Goal: Task Accomplishment & Management: Use online tool/utility

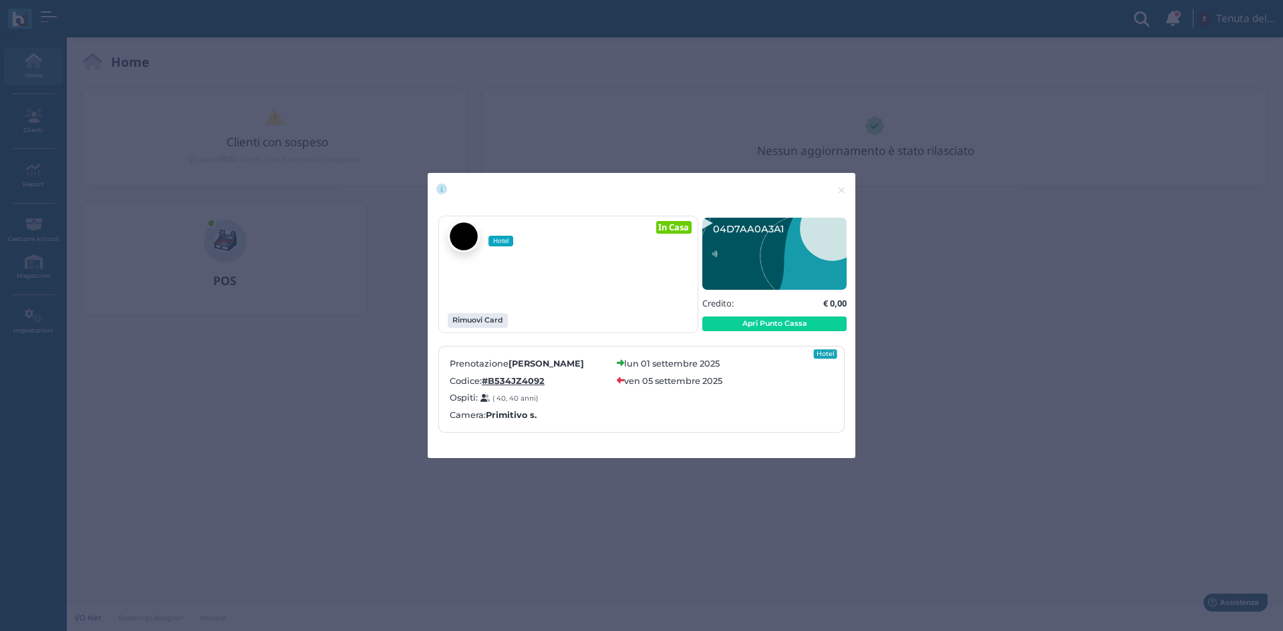
click at [1282, 512] on div "× close Hotel In Casa Rimuovi Card" at bounding box center [641, 315] width 1283 height 631
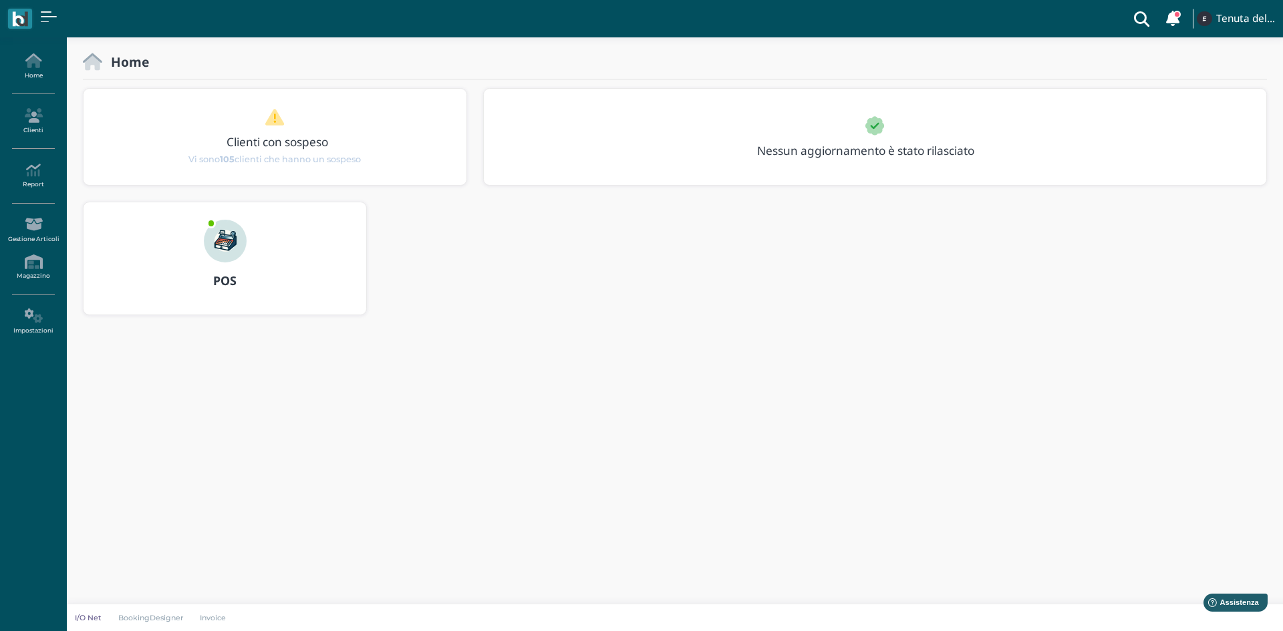
click at [563, 368] on body "Clienti con sospeso Vi sono 105 clienti che hanno un sospeso Tenuta del Barco M…" at bounding box center [641, 315] width 1283 height 631
click at [241, 256] on div at bounding box center [225, 232] width 64 height 60
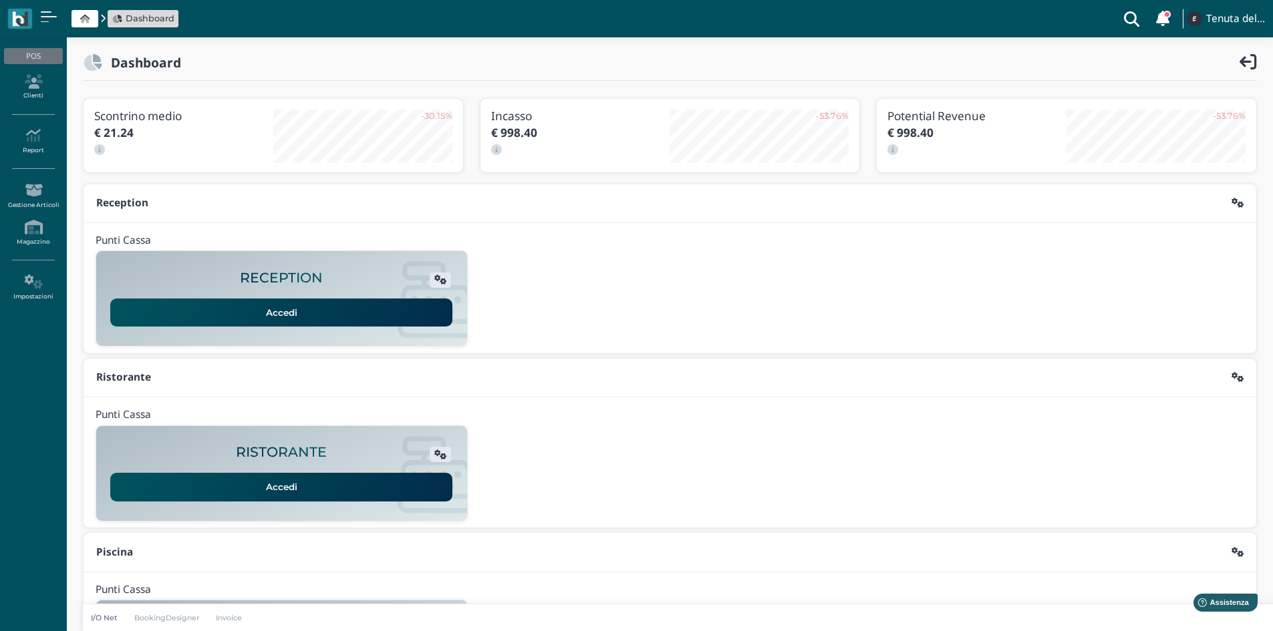
click at [143, 25] on span "Dashboard" at bounding box center [150, 18] width 49 height 13
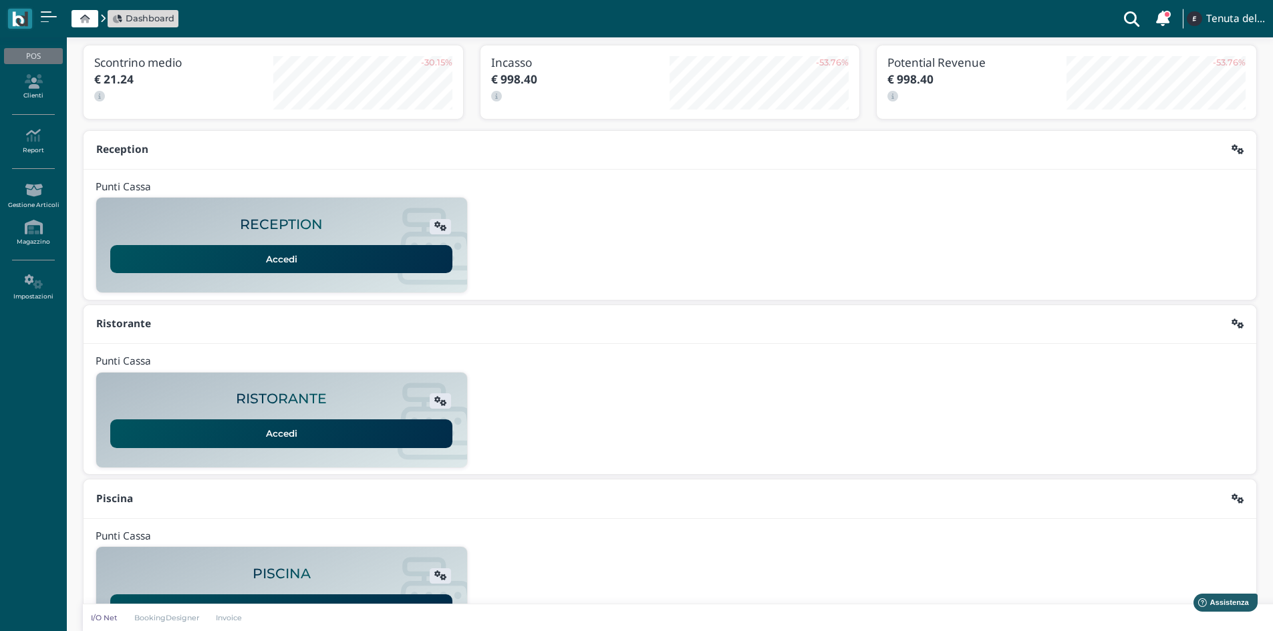
scroll to position [109, 0]
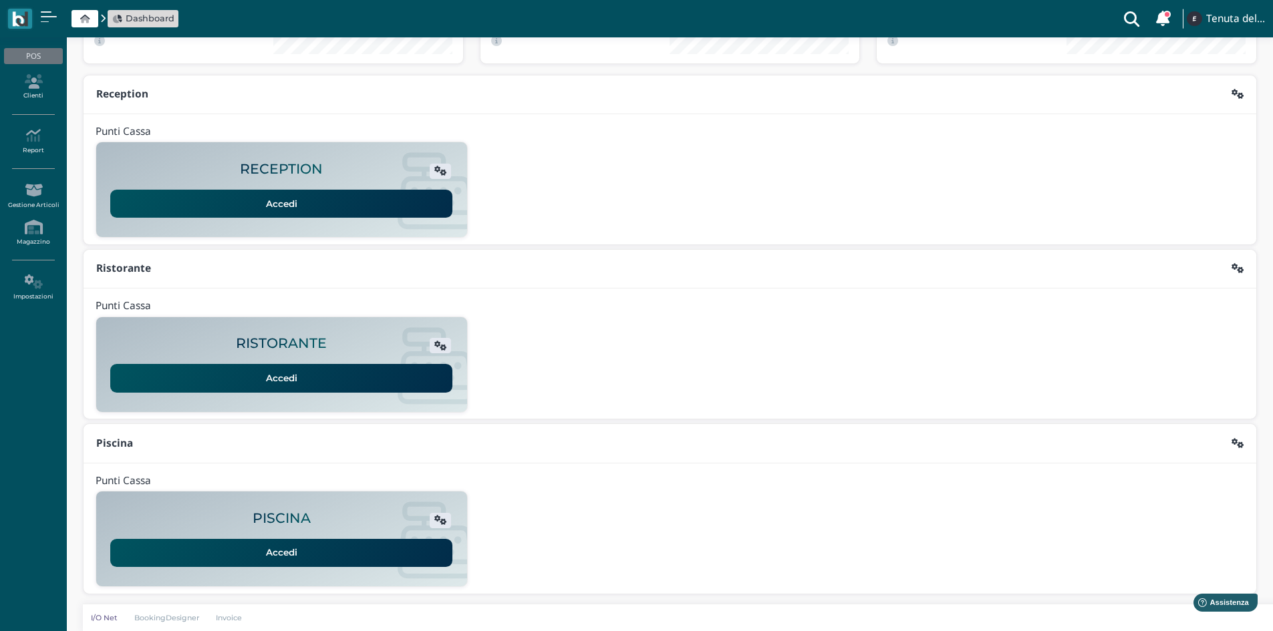
click at [312, 566] on link "Accedi" at bounding box center [281, 553] width 342 height 28
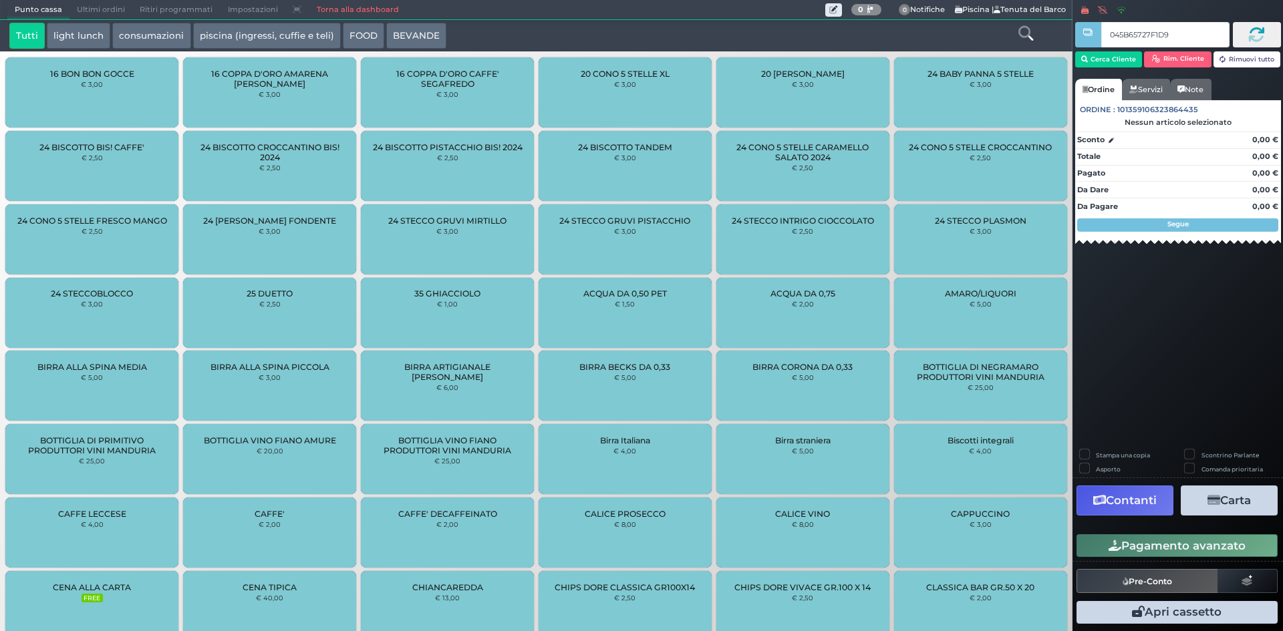
type input "045B65727F1D90"
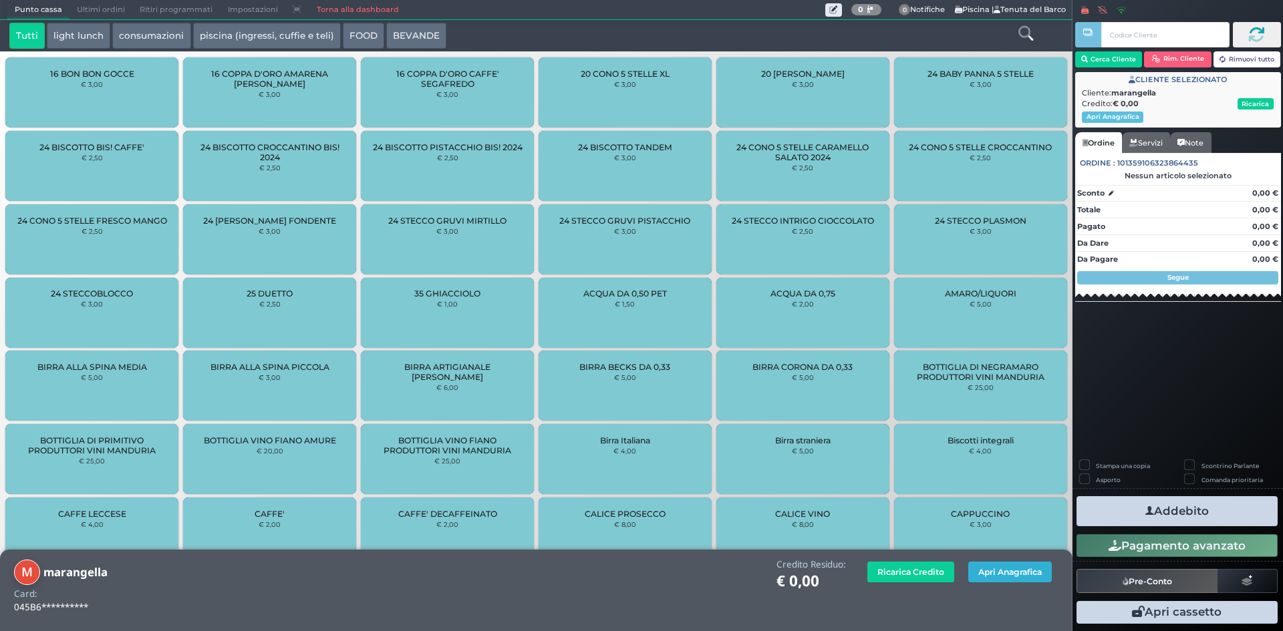
click at [1019, 570] on button "Apri Anagrafica" at bounding box center [1010, 572] width 84 height 21
click at [375, 5] on link "Torna alla dashboard" at bounding box center [357, 10] width 97 height 19
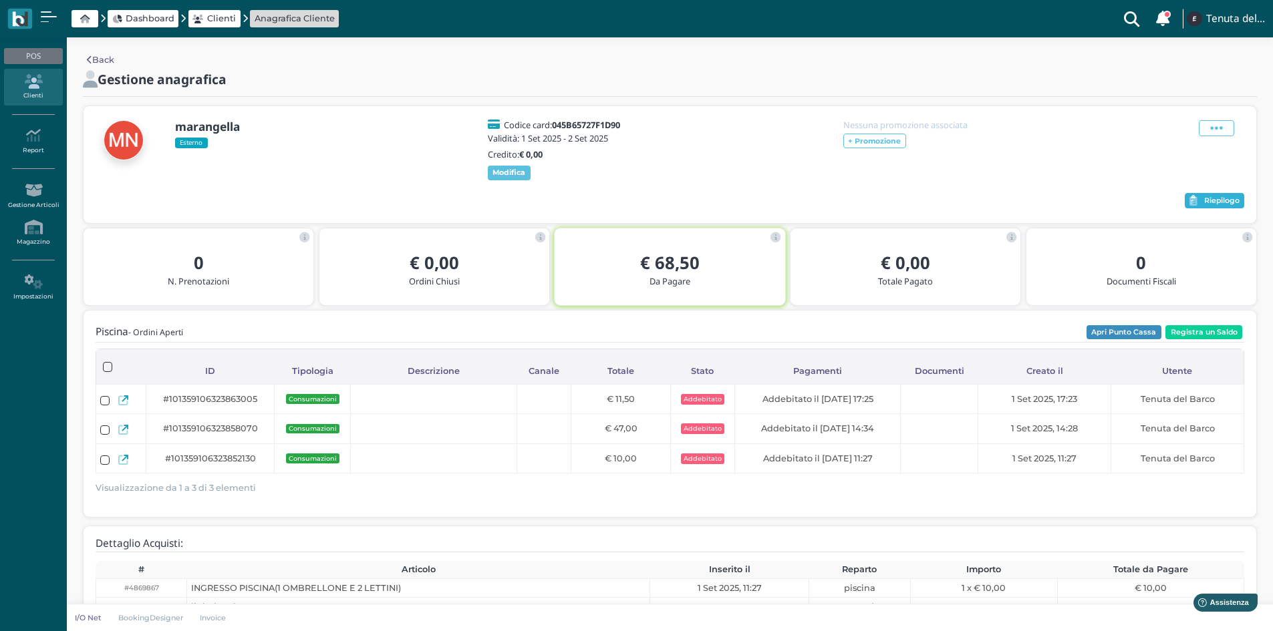
click at [1214, 200] on span "Riepilogo" at bounding box center [1221, 200] width 35 height 9
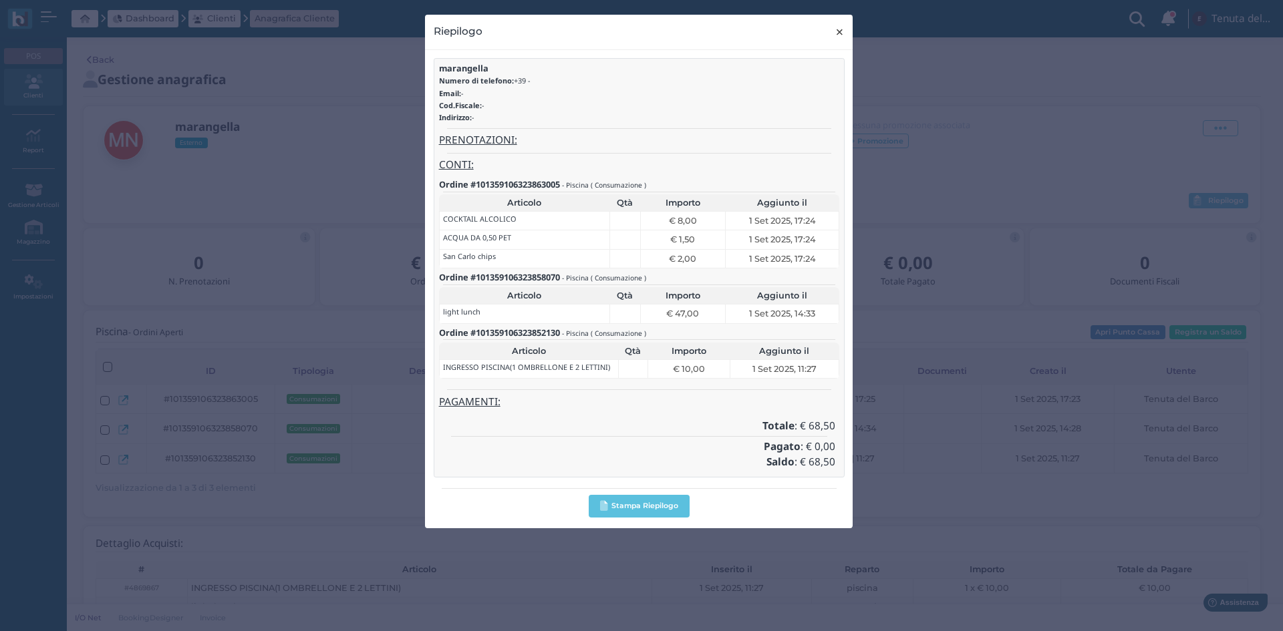
click at [839, 29] on span "×" at bounding box center [839, 31] width 10 height 17
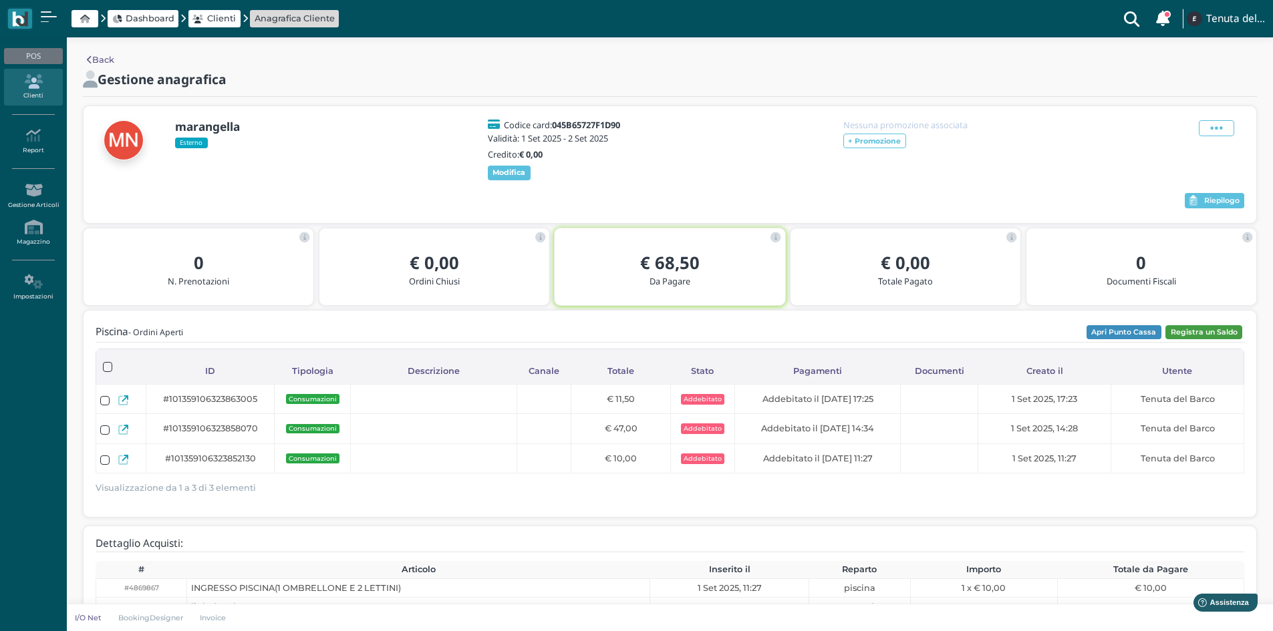
click at [1207, 334] on button "Registra un Saldo" at bounding box center [1203, 332] width 77 height 15
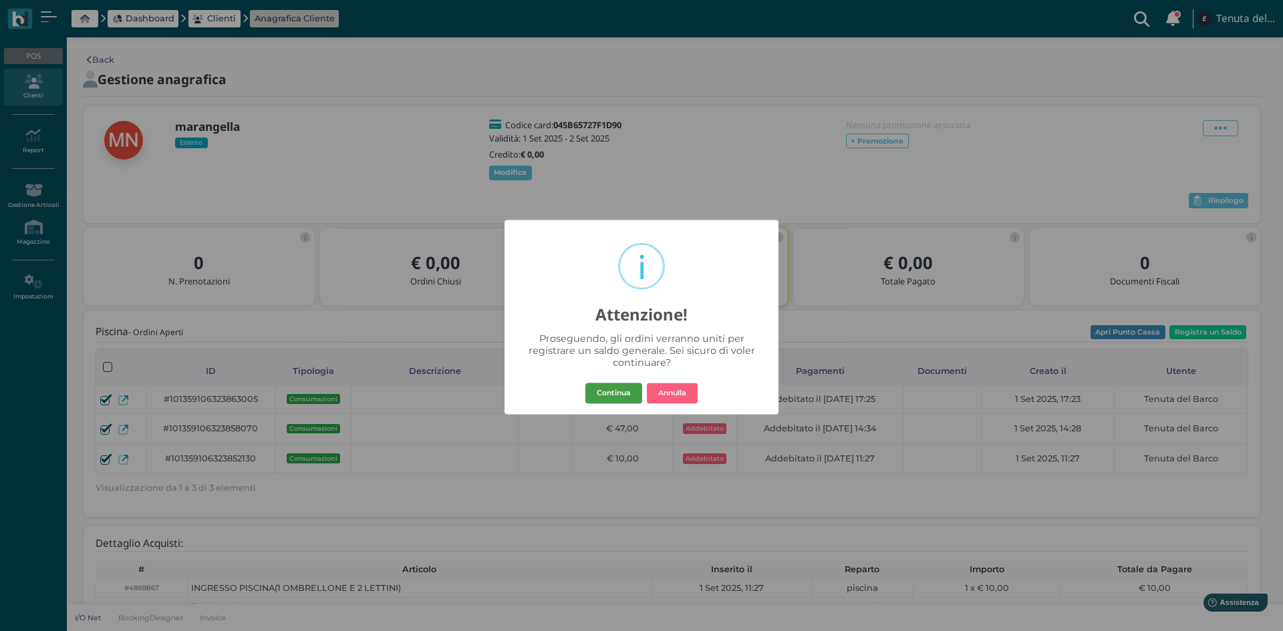
click at [630, 399] on button "Continua" at bounding box center [613, 393] width 57 height 21
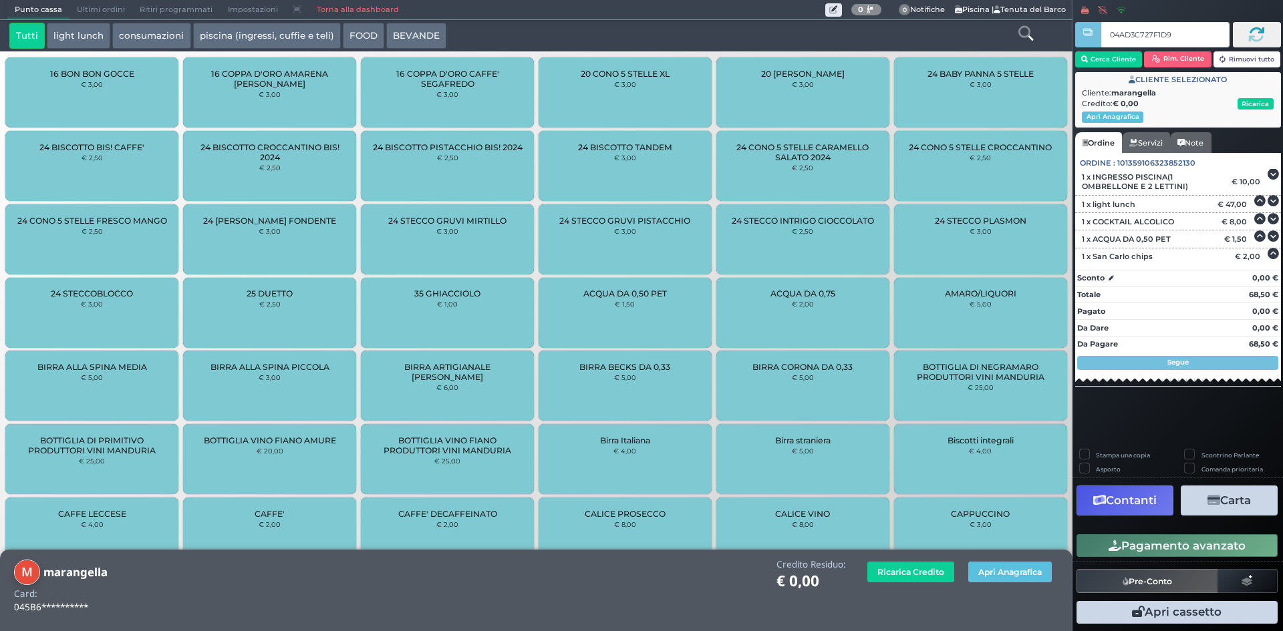
type input "04AD3C727F1D94"
click at [1235, 504] on button "Carta" at bounding box center [1228, 501] width 97 height 30
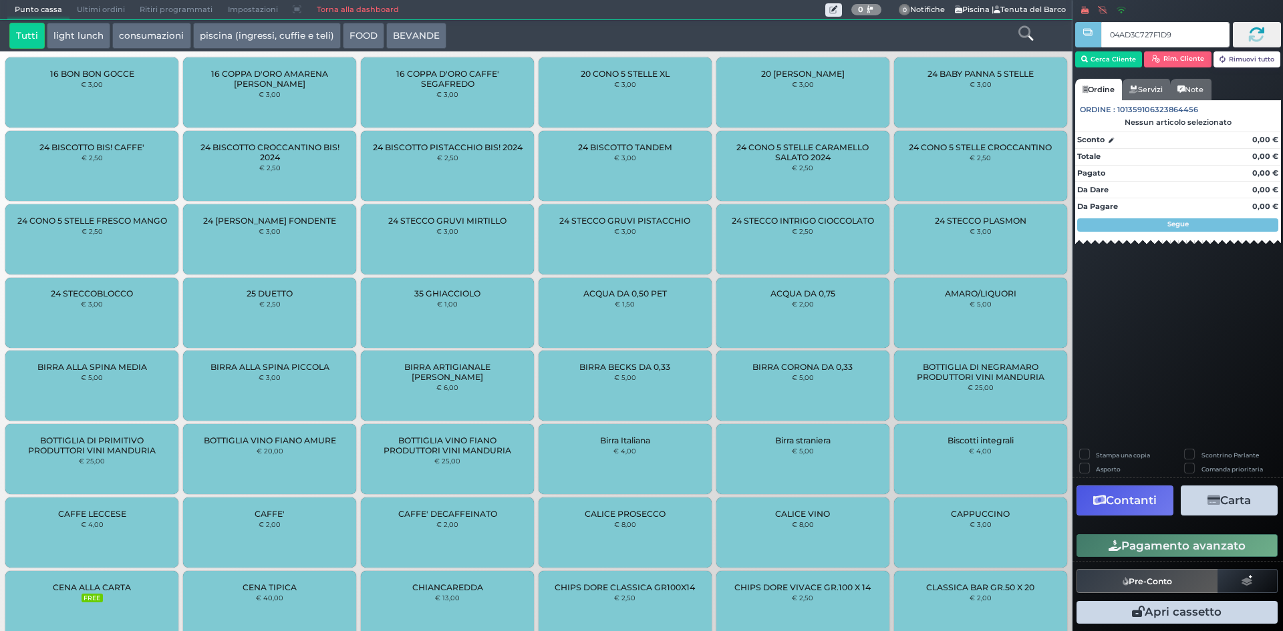
type input "04AD3C727F1D94"
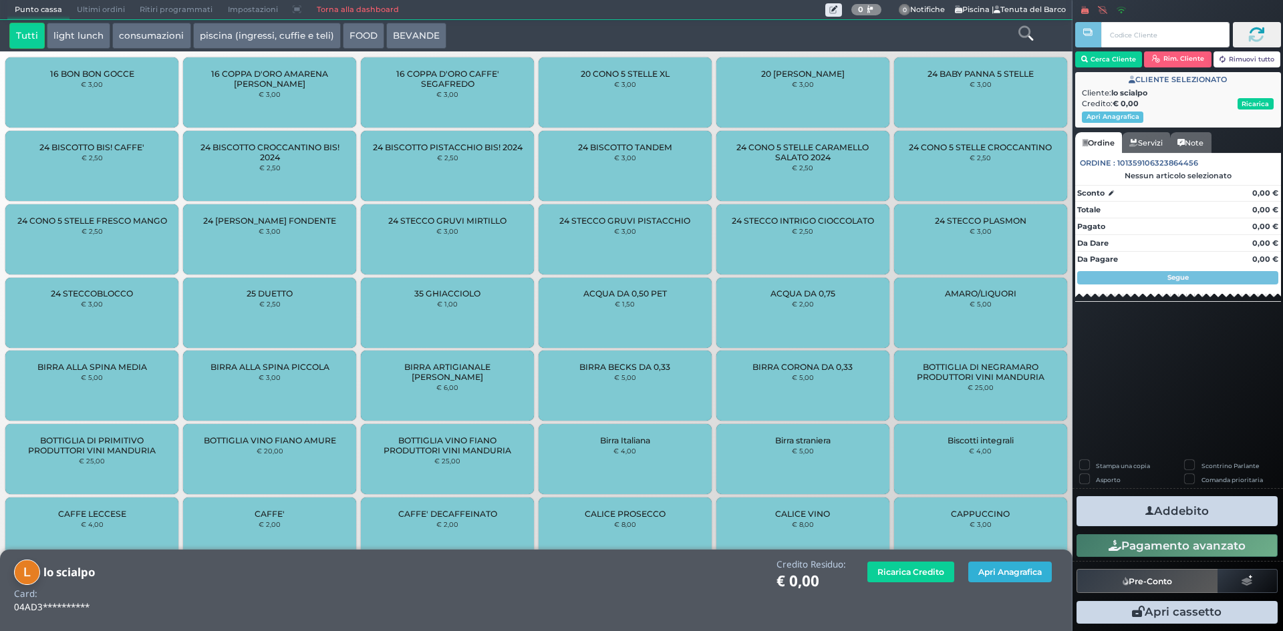
click at [1023, 564] on button "Apri Anagrafica" at bounding box center [1010, 572] width 84 height 21
click at [1013, 573] on button "Apri Anagrafica" at bounding box center [1010, 572] width 84 height 21
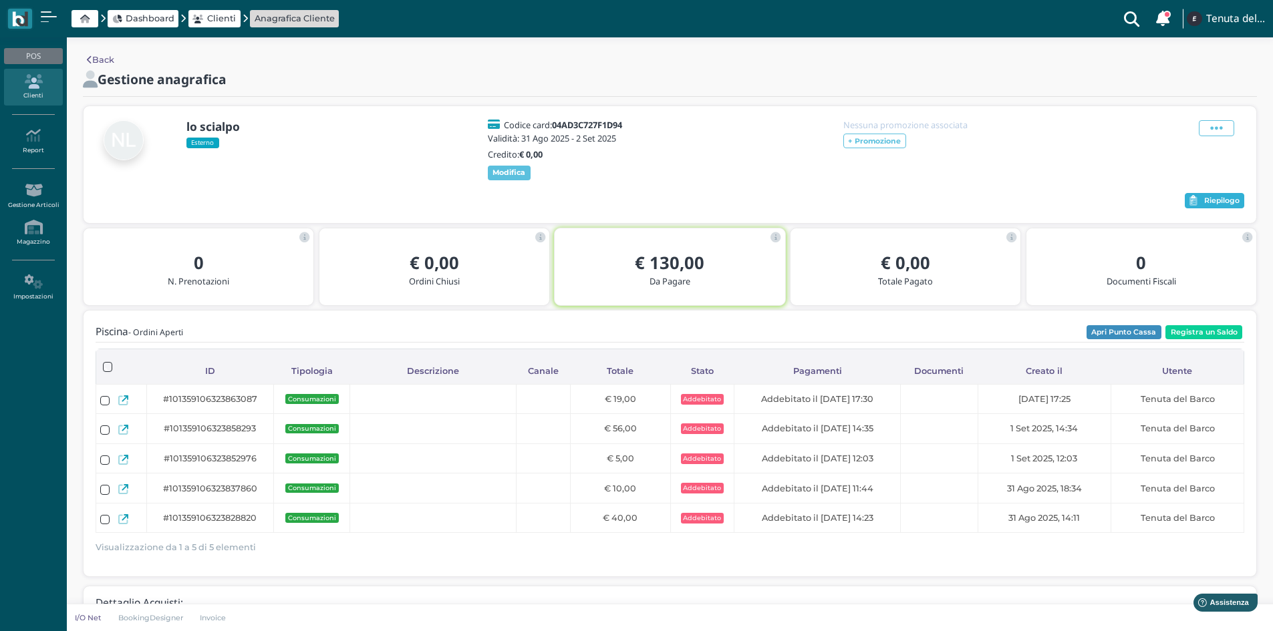
click at [1229, 206] on span "Riepilogo" at bounding box center [1221, 200] width 35 height 9
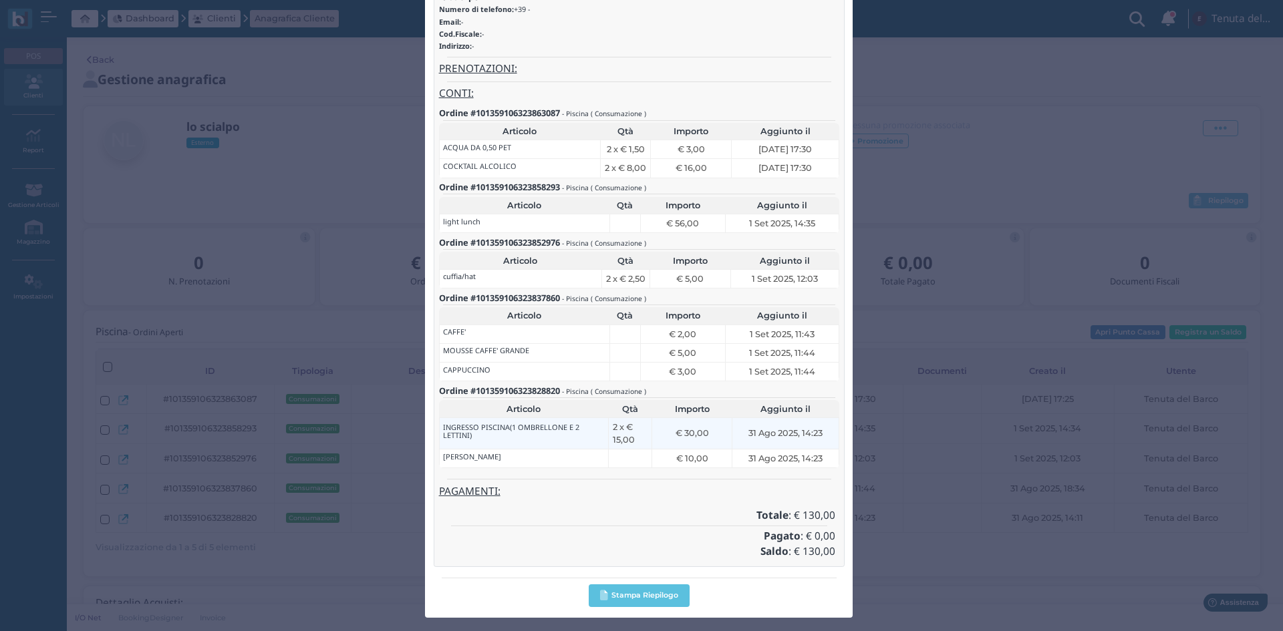
scroll to position [91, 0]
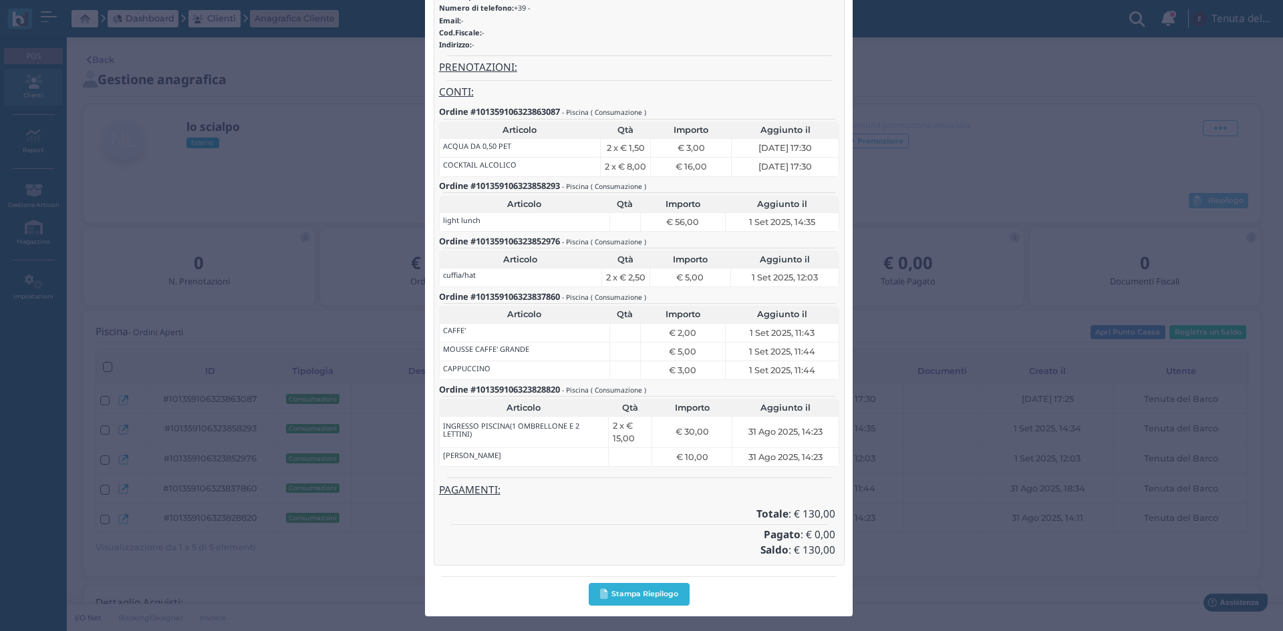
click at [621, 593] on button "Stampa Riepilogo" at bounding box center [639, 594] width 101 height 22
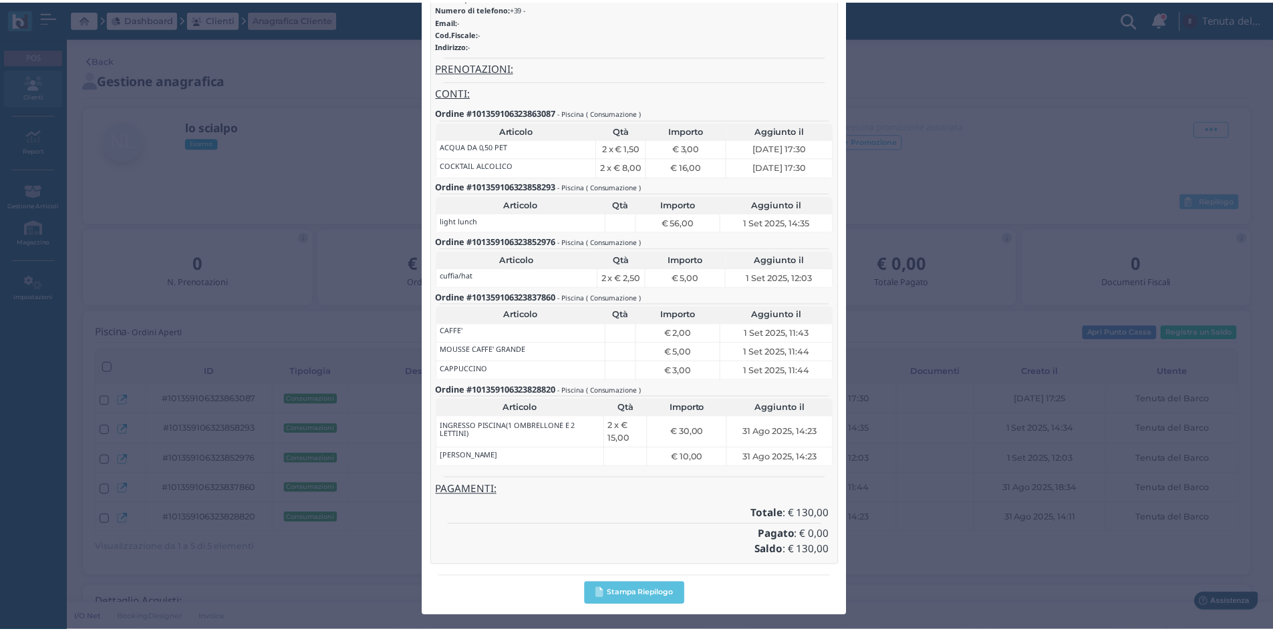
scroll to position [0, 0]
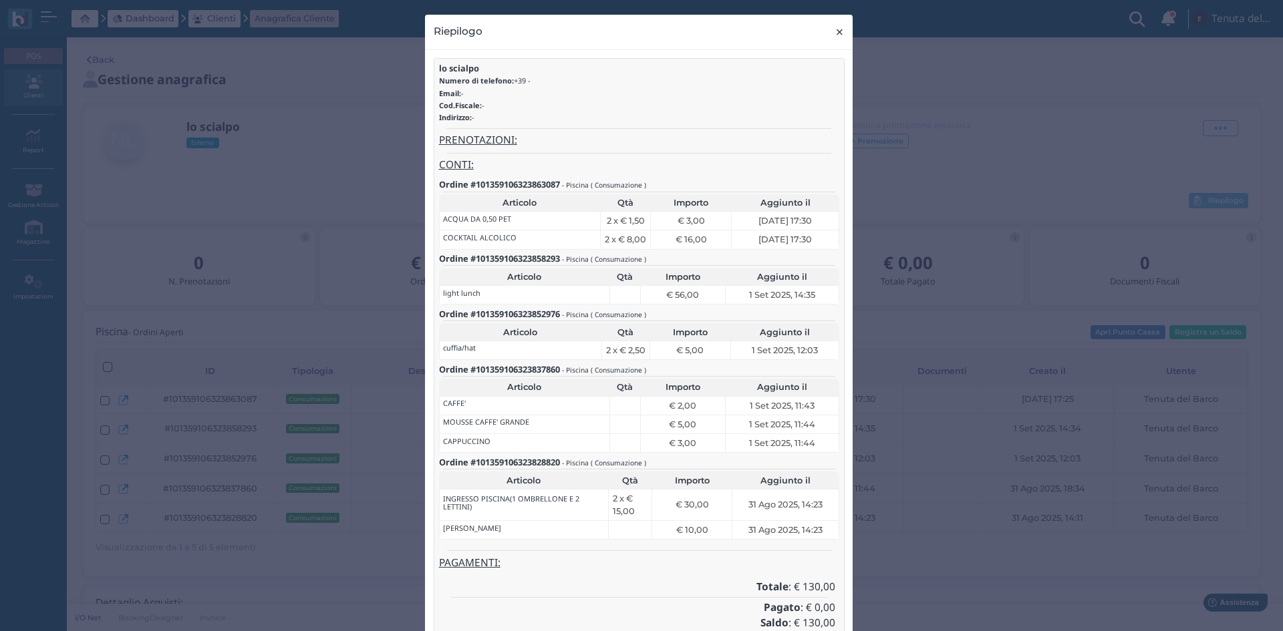
click at [834, 31] on span "×" at bounding box center [839, 31] width 10 height 17
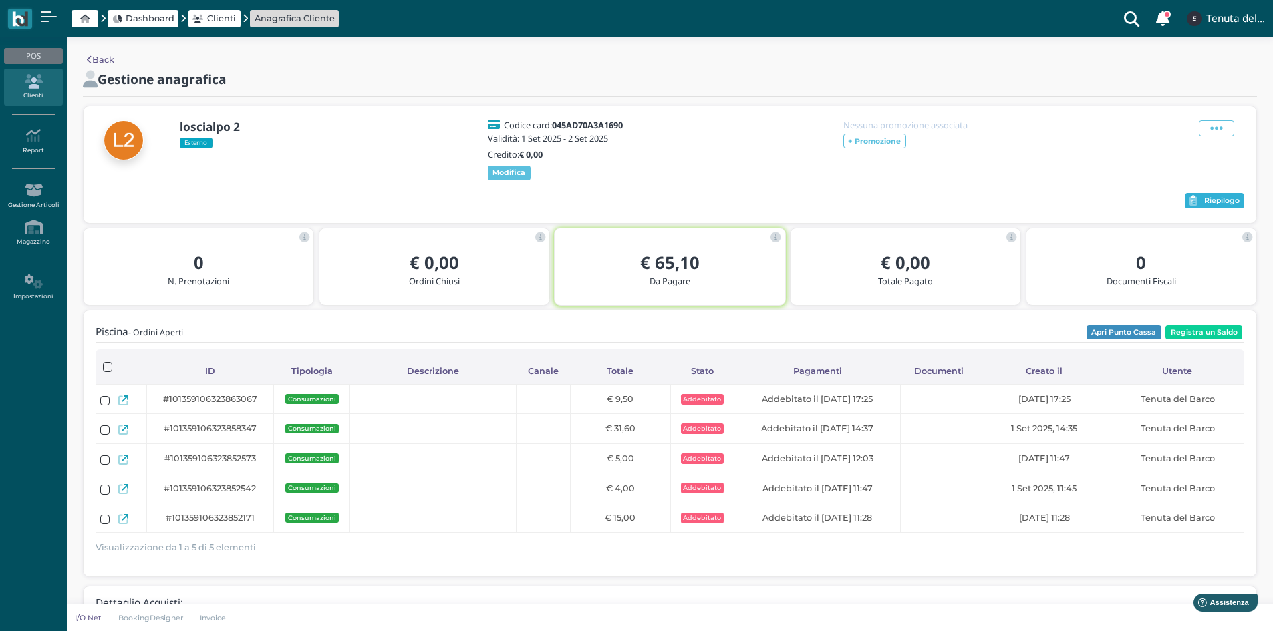
click at [1229, 206] on span "Riepilogo" at bounding box center [1221, 200] width 35 height 9
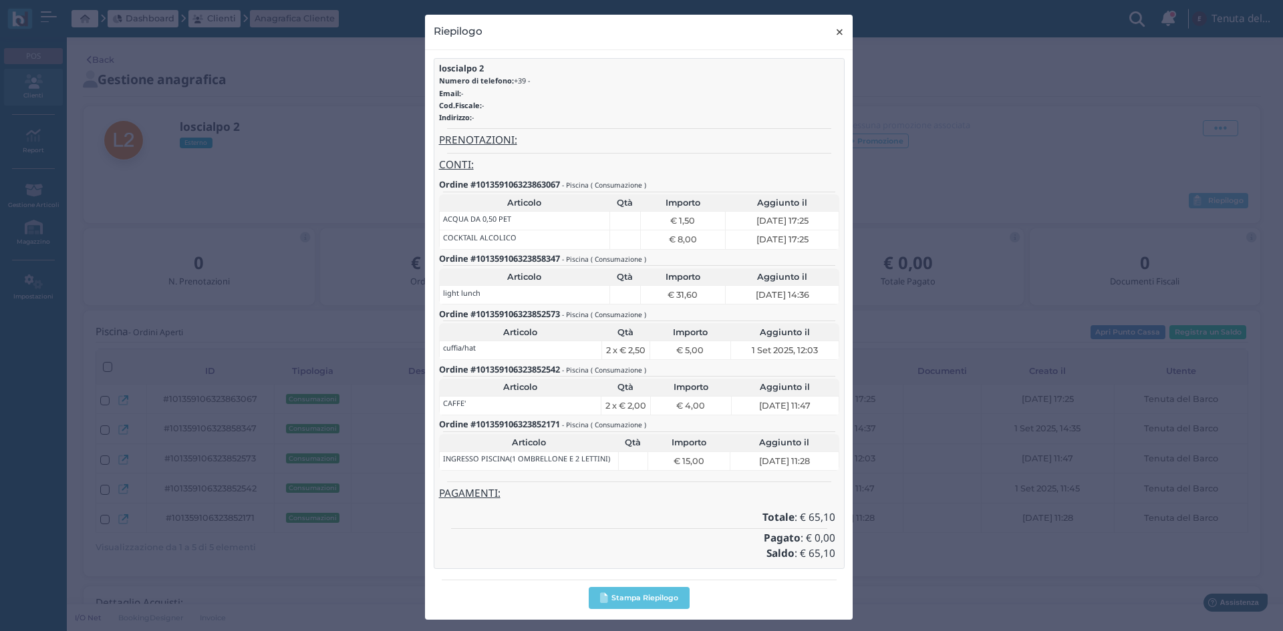
click at [834, 32] on span "×" at bounding box center [839, 31] width 10 height 17
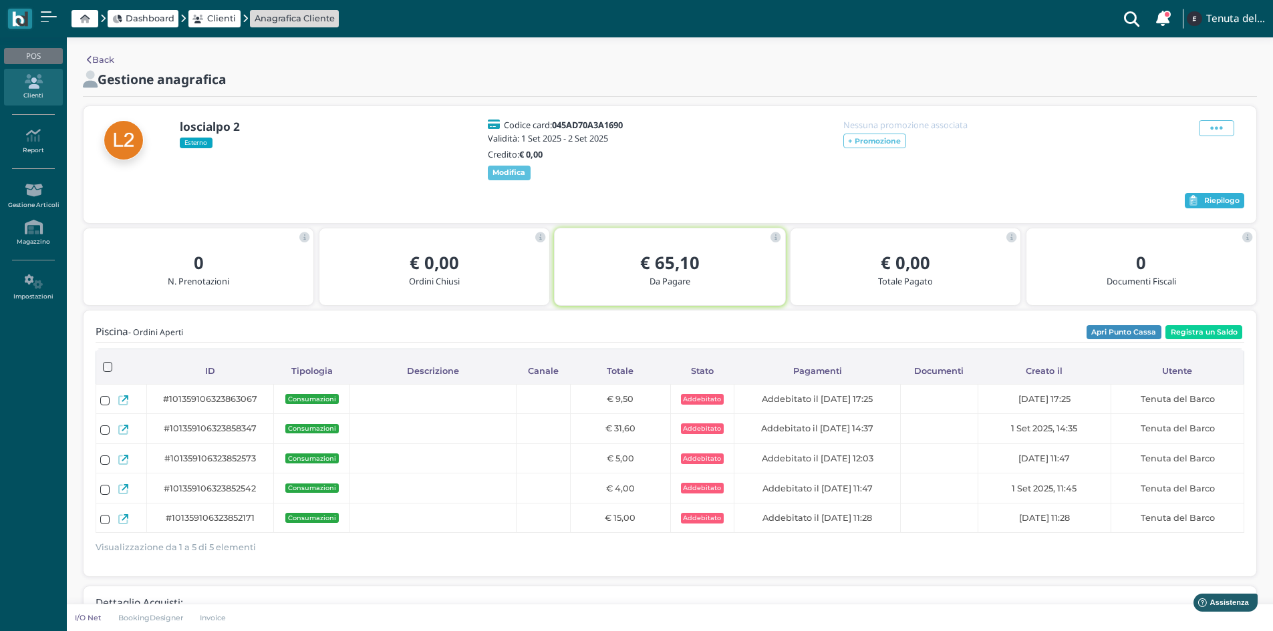
click at [1229, 206] on span "Riepilogo" at bounding box center [1221, 200] width 35 height 9
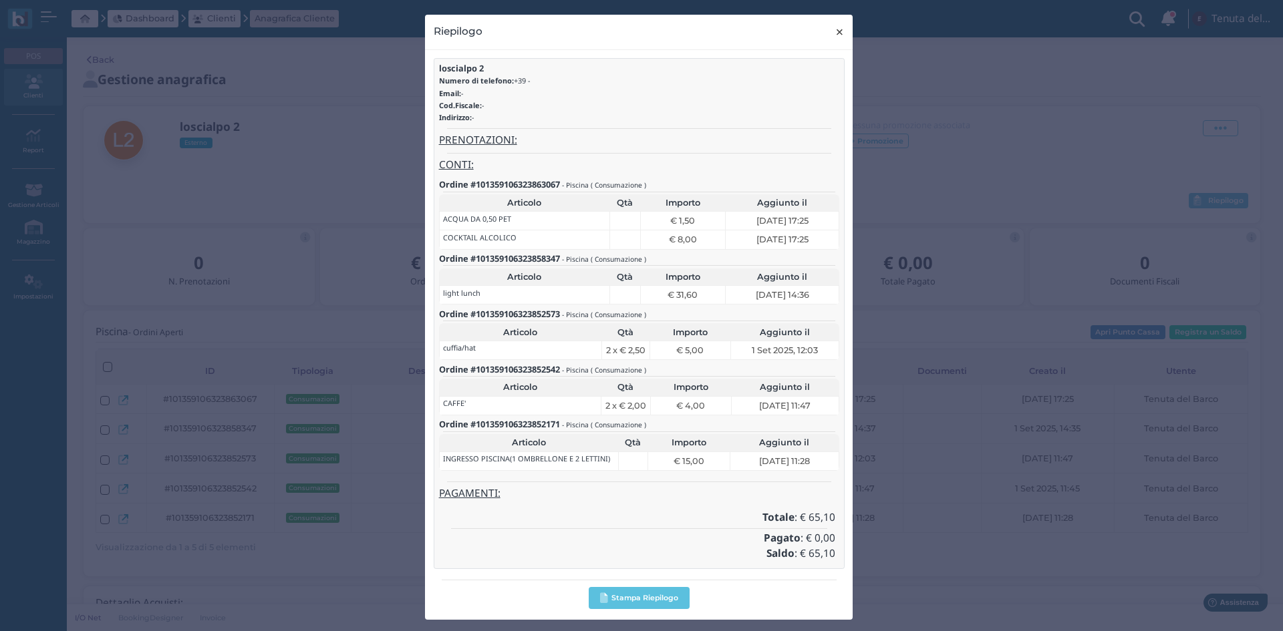
click at [834, 31] on span "×" at bounding box center [839, 31] width 10 height 17
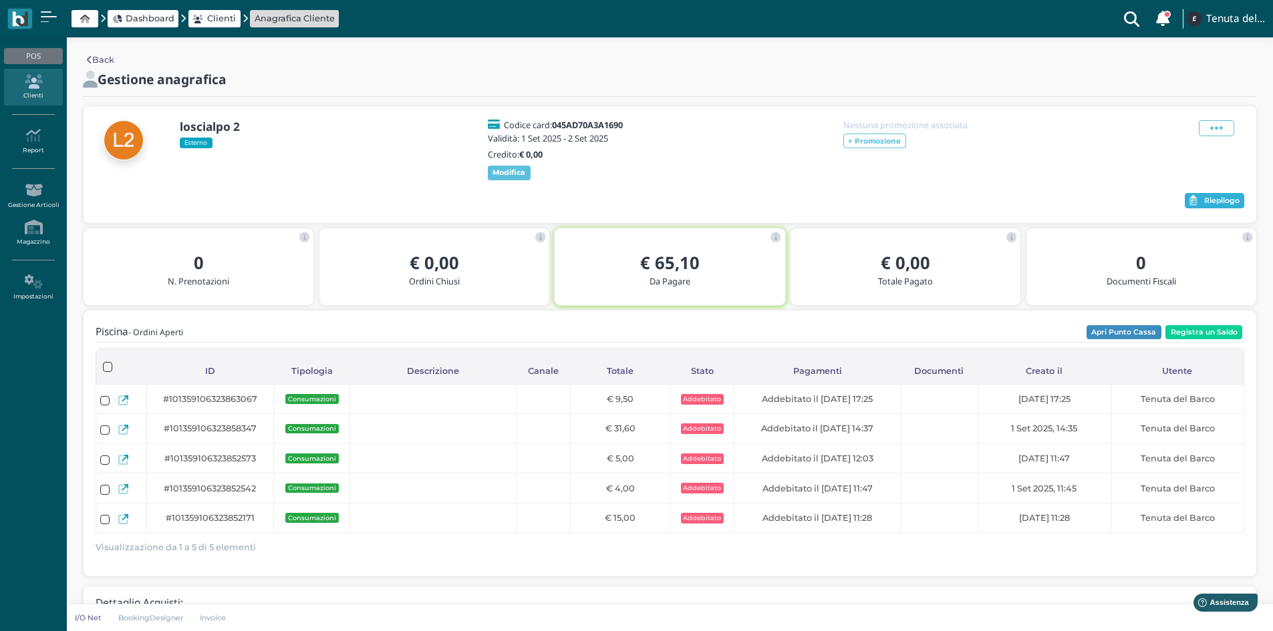
click at [1214, 206] on span "Riepilogo" at bounding box center [1221, 200] width 35 height 9
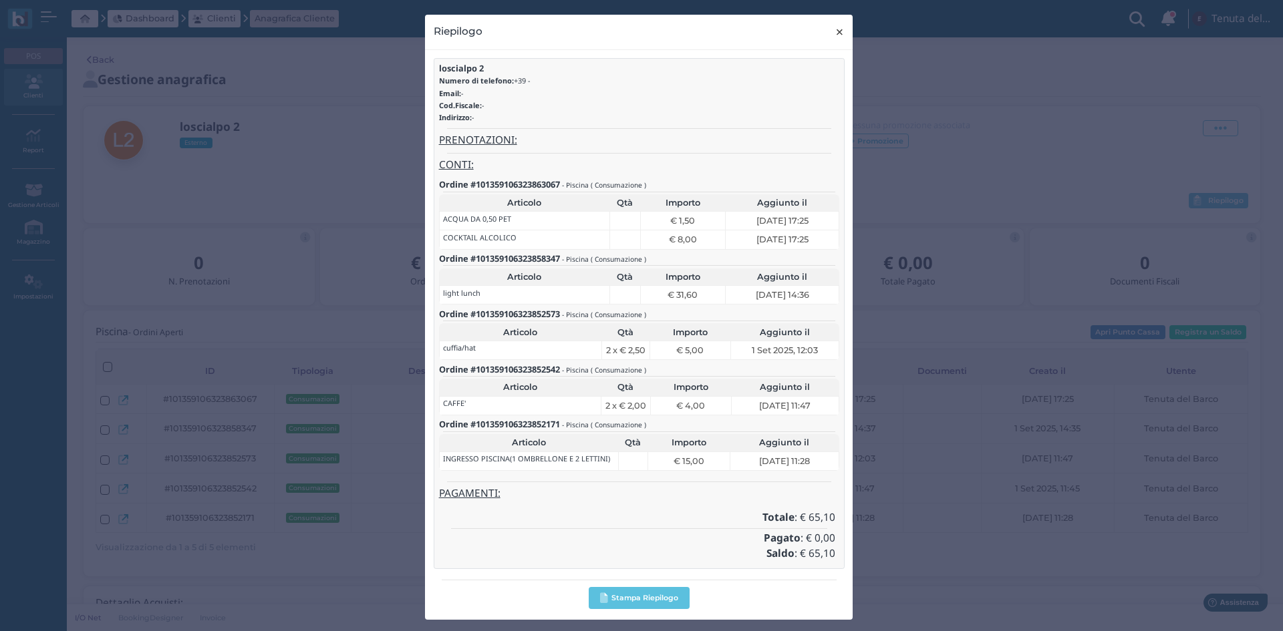
click at [835, 27] on span "×" at bounding box center [839, 31] width 10 height 17
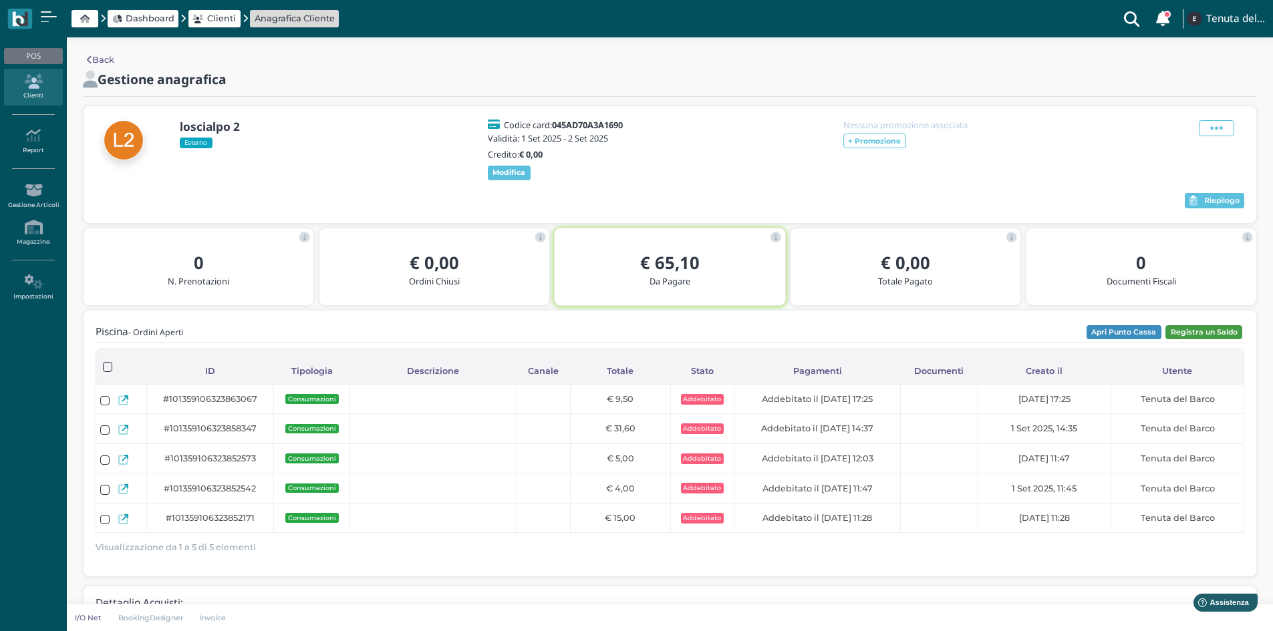
click at [1209, 339] on button "Registra un Saldo" at bounding box center [1203, 332] width 77 height 15
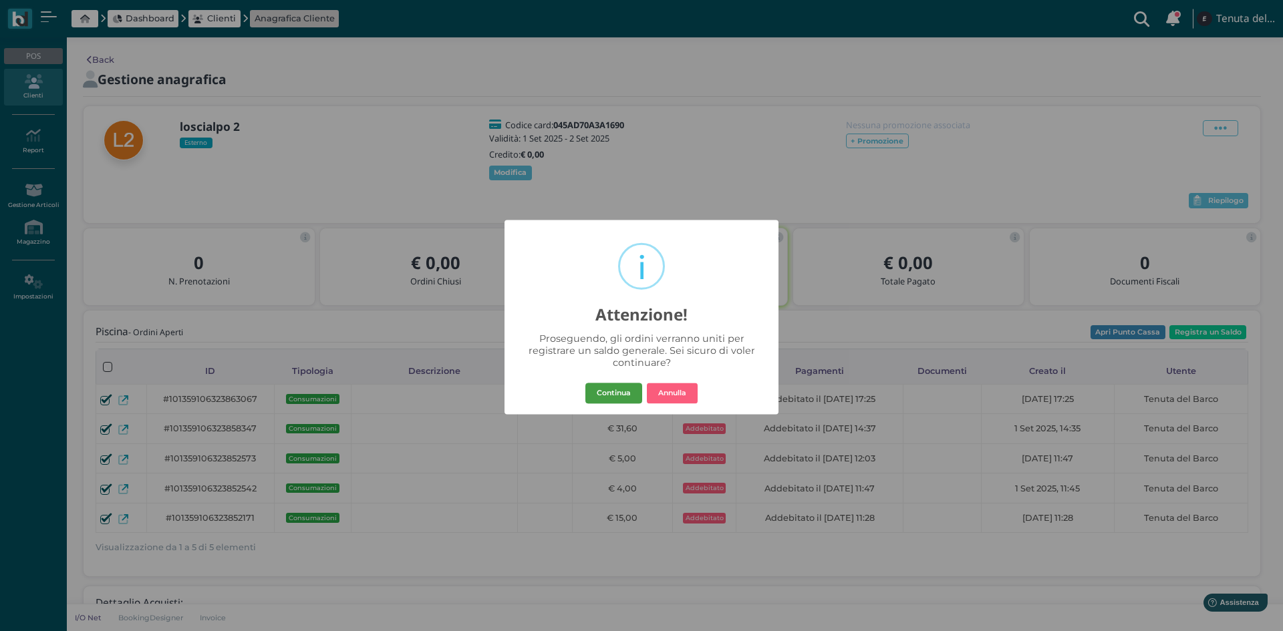
click at [599, 386] on button "Continua" at bounding box center [613, 393] width 57 height 21
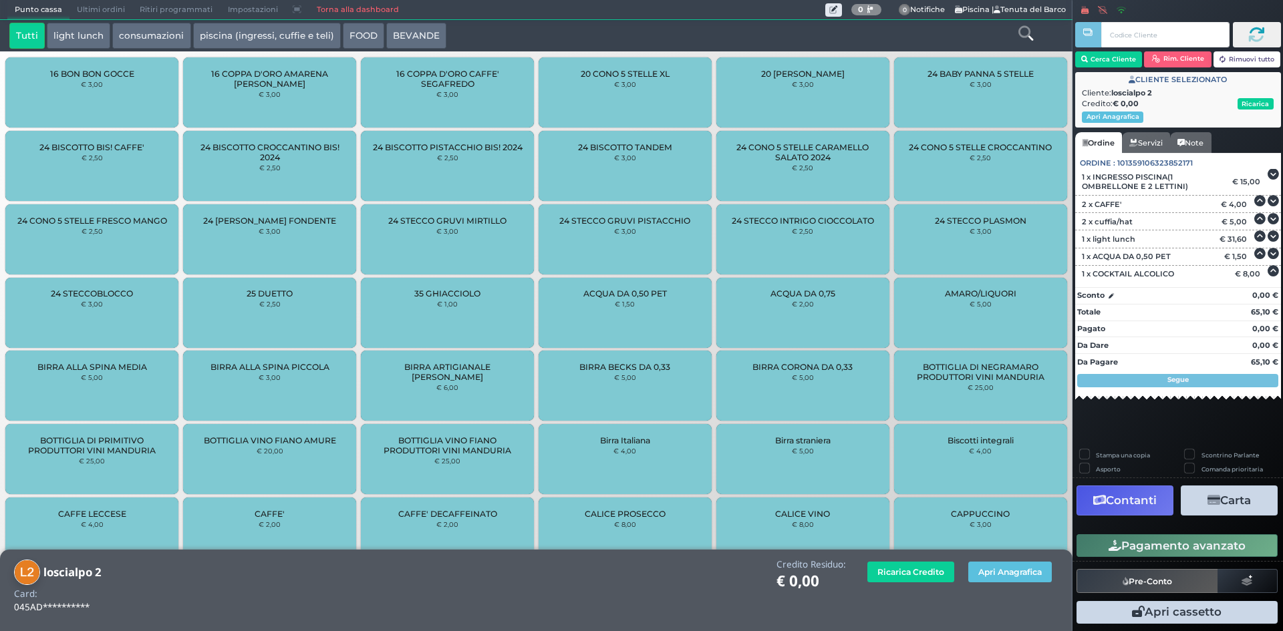
click at [1257, 498] on button "Carta" at bounding box center [1228, 501] width 97 height 30
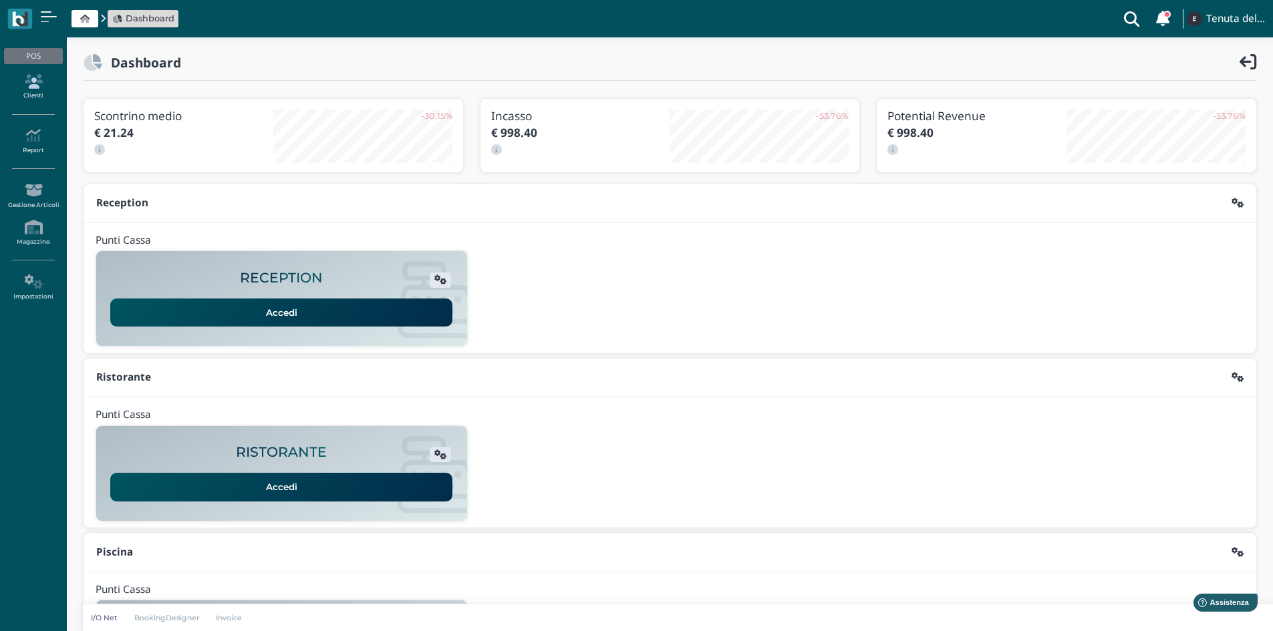
click at [33, 93] on link "Clienti" at bounding box center [33, 87] width 58 height 37
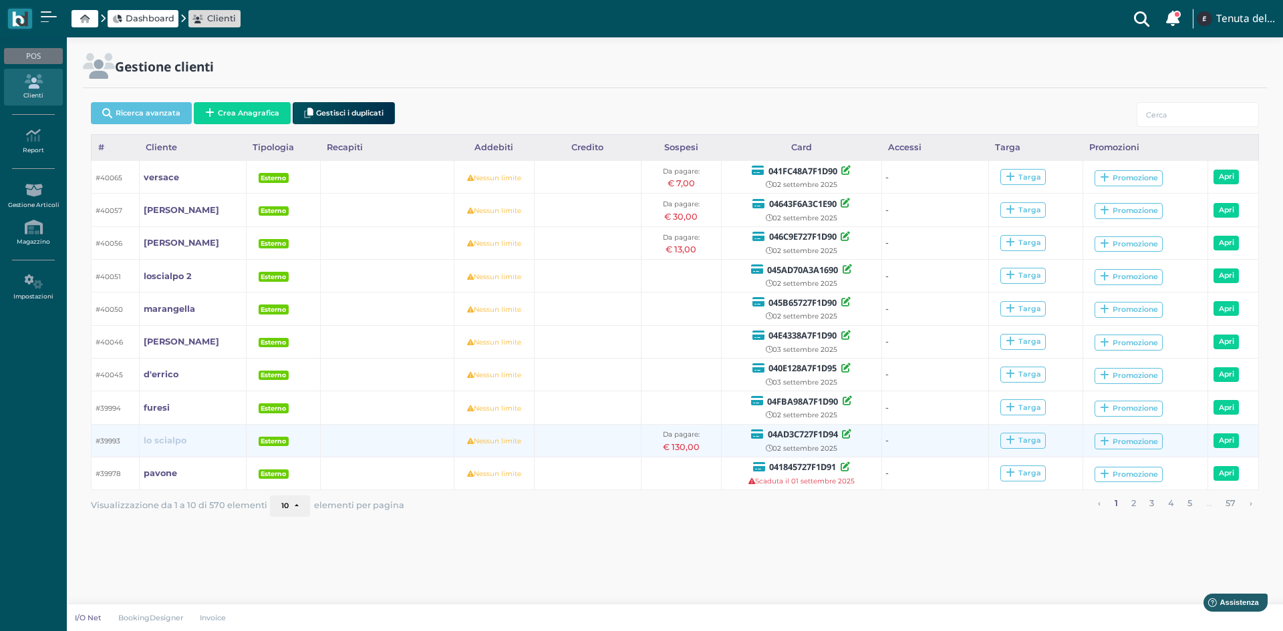
click at [162, 440] on b "lo scialpo" at bounding box center [165, 441] width 43 height 10
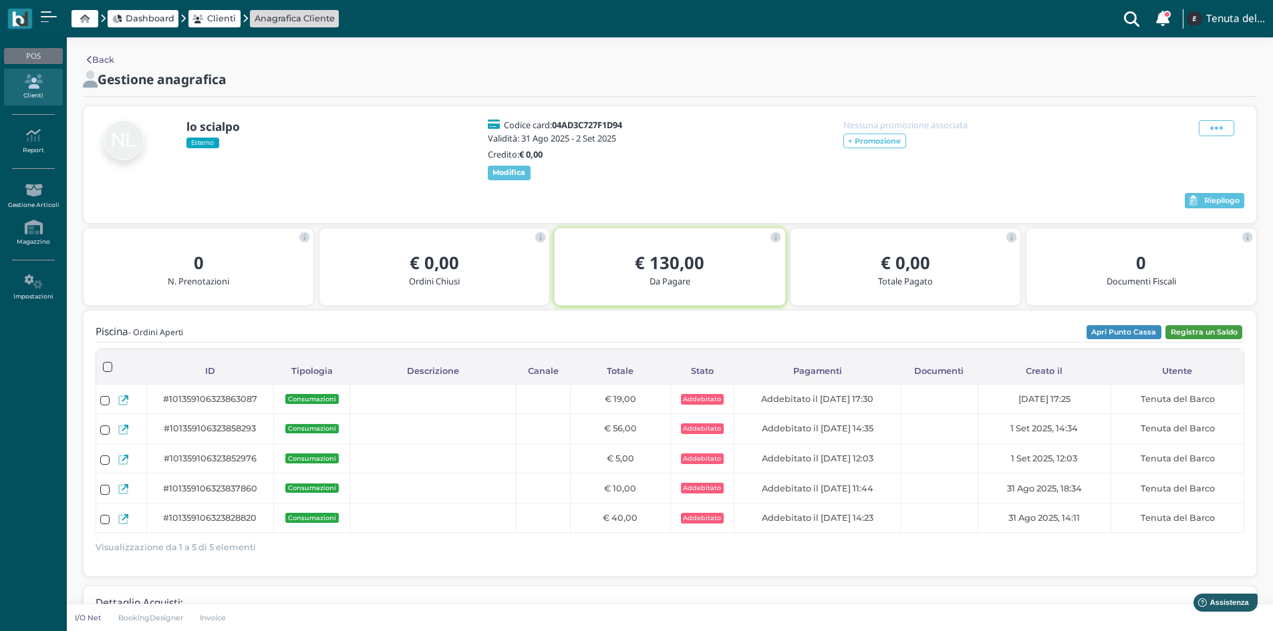
click at [1190, 335] on button "Registra un Saldo" at bounding box center [1203, 332] width 77 height 15
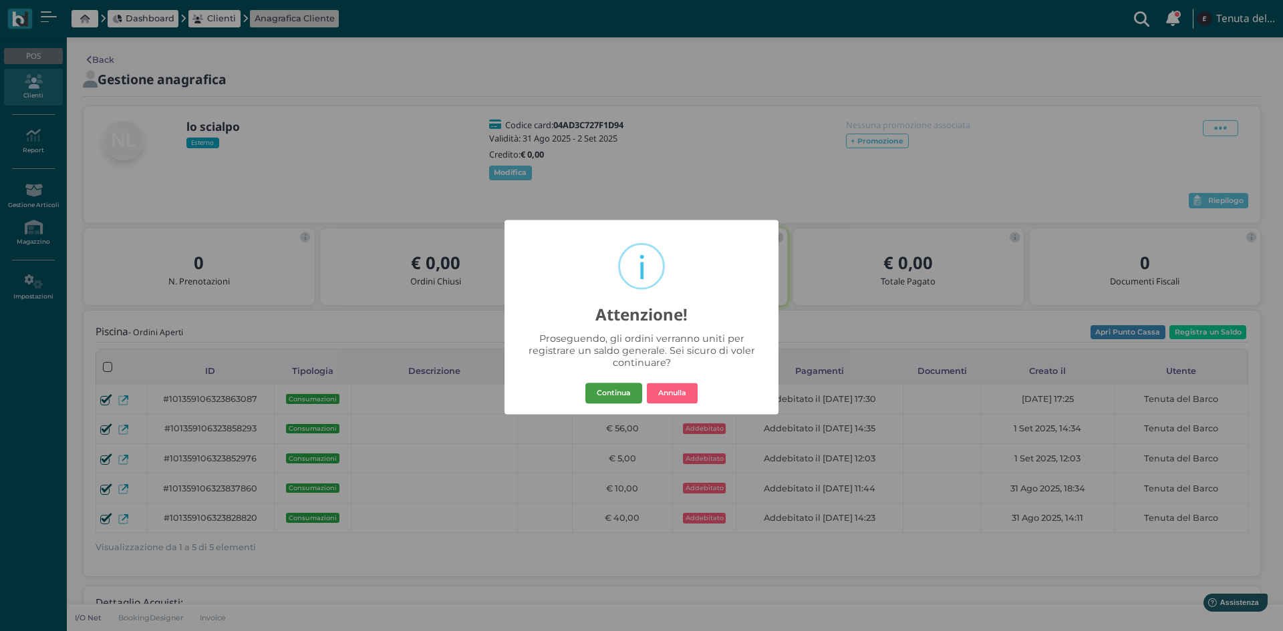
click at [615, 400] on button "Continua" at bounding box center [613, 393] width 57 height 21
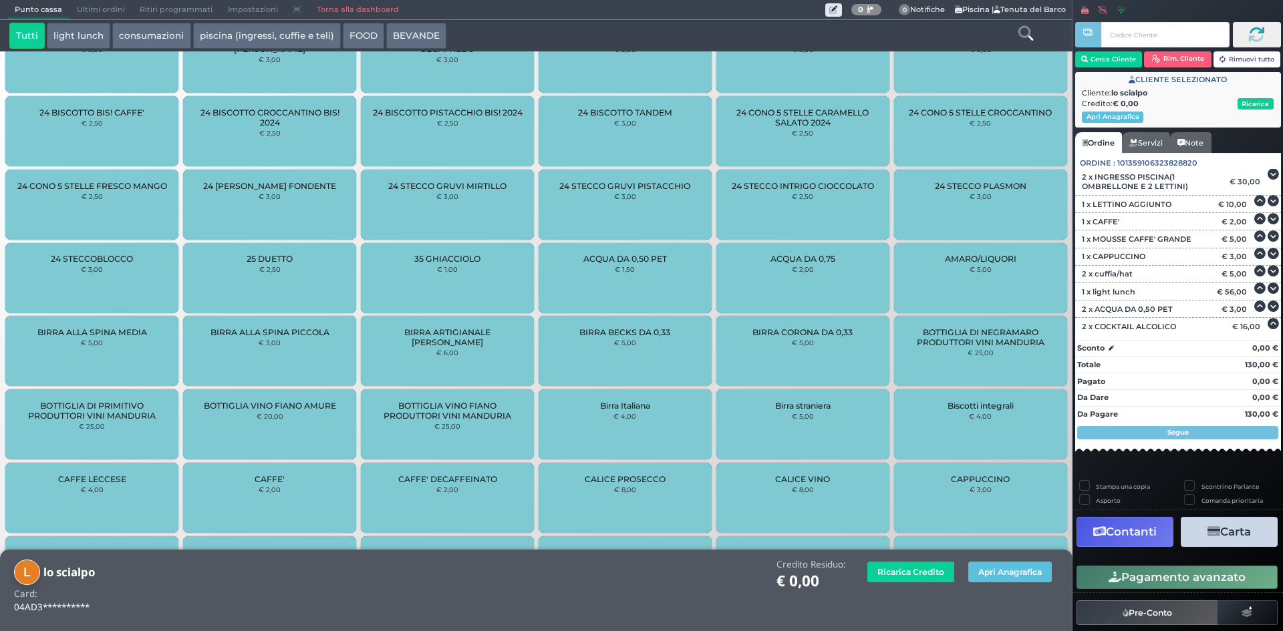
scroll to position [95, 0]
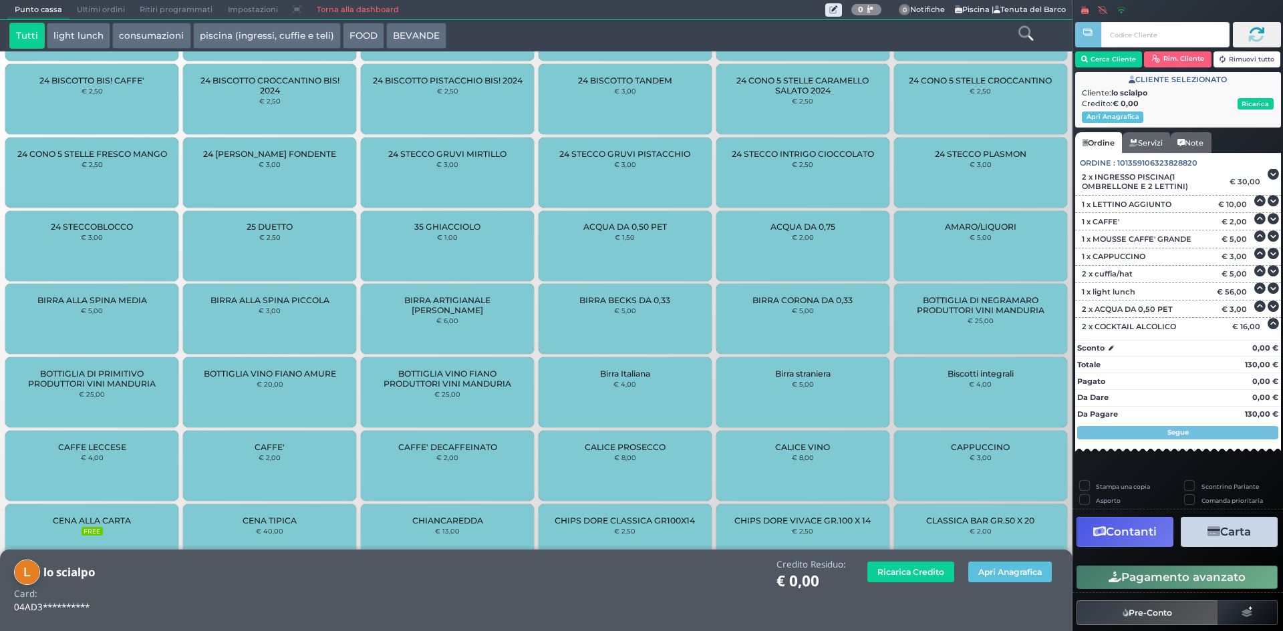
click at [1142, 533] on button "Contanti" at bounding box center [1124, 532] width 97 height 30
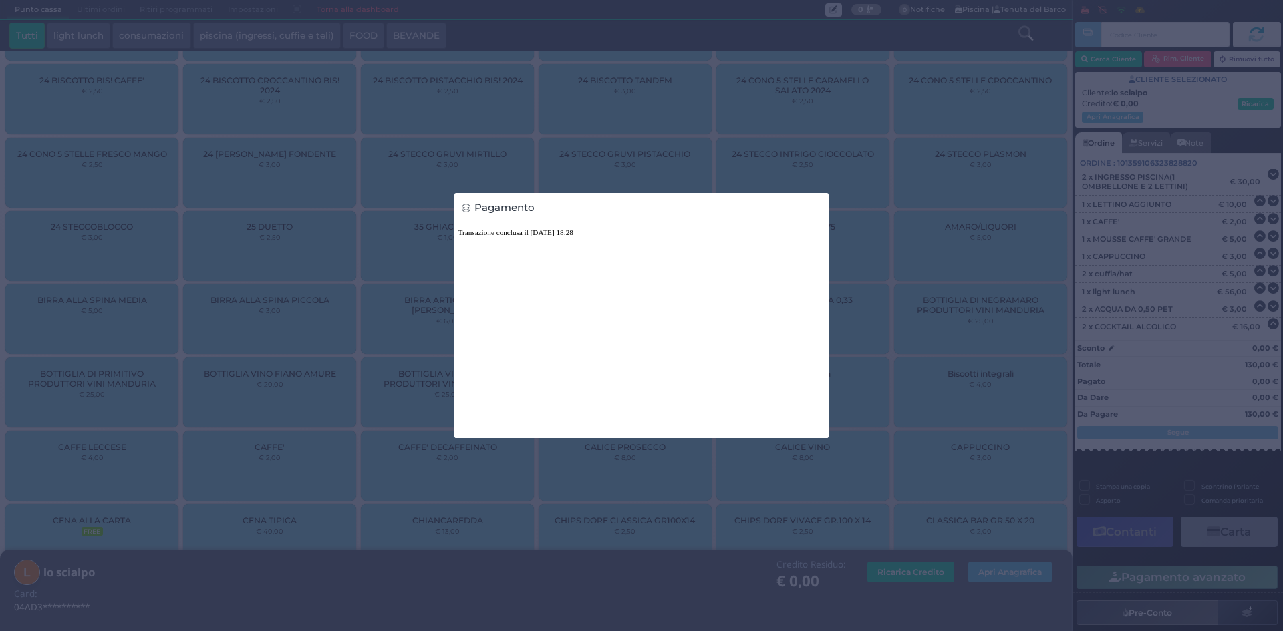
scroll to position [0, 0]
